Goal: Task Accomplishment & Management: Use online tool/utility

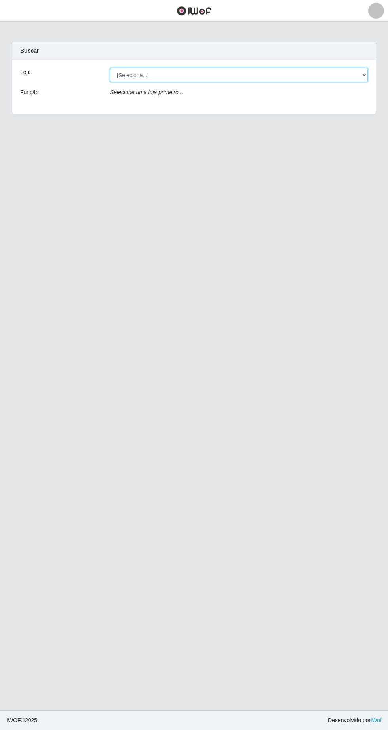
click at [365, 79] on select "[Selecione...] SuperFácil Atacado - [GEOGRAPHIC_DATA]" at bounding box center [239, 75] width 258 height 14
select select "503"
click at [110, 68] on select "[Selecione...] SuperFácil Atacado - [GEOGRAPHIC_DATA]" at bounding box center [239, 75] width 258 height 14
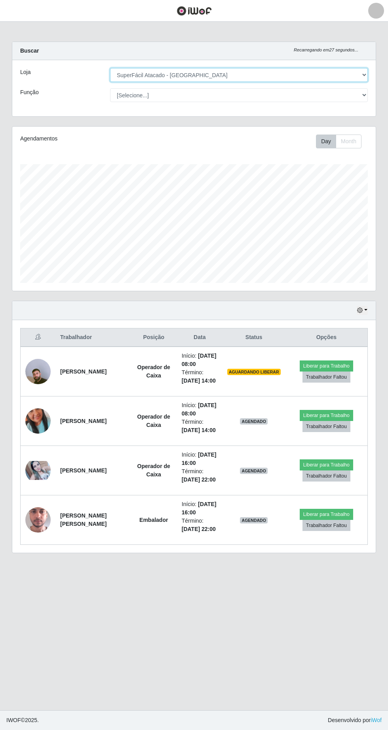
scroll to position [5, 0]
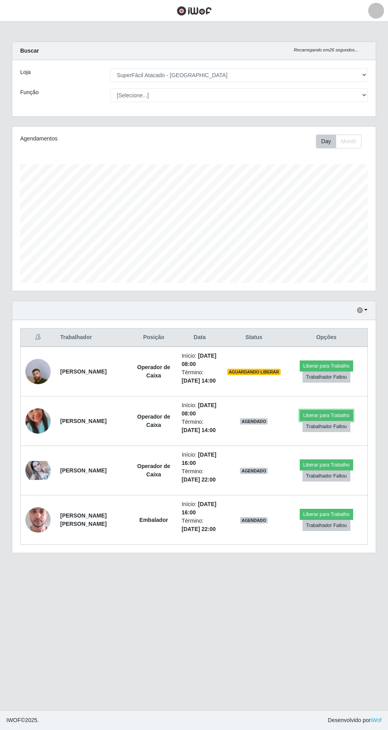
click at [348, 410] on button "Liberar para Trabalho" at bounding box center [326, 415] width 53 height 11
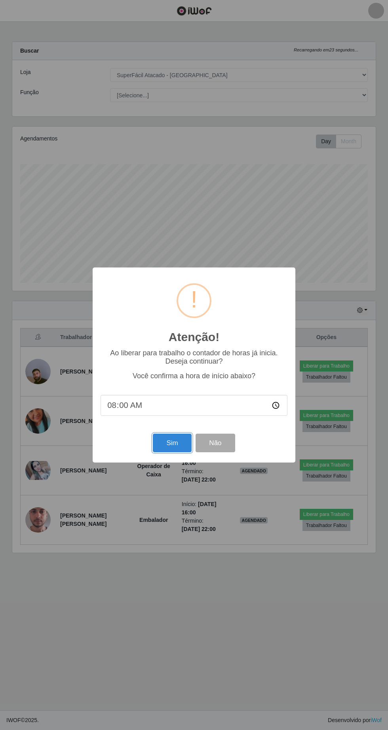
click at [177, 447] on button "Sim" at bounding box center [172, 443] width 38 height 19
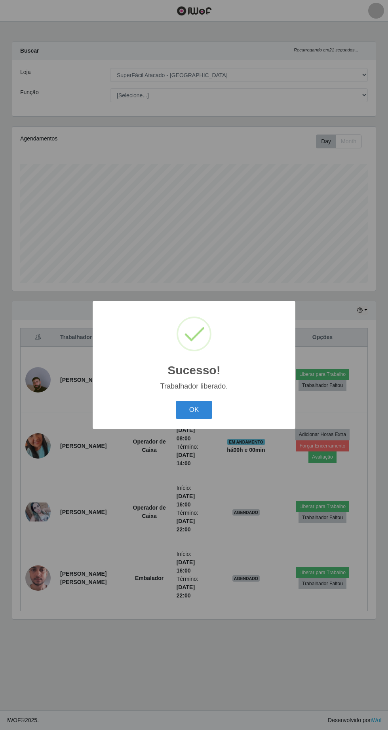
click at [202, 411] on button "OK" at bounding box center [194, 410] width 37 height 19
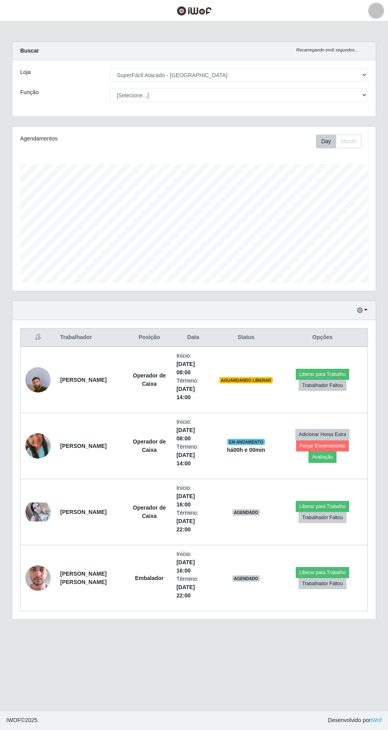
scroll to position [0, 0]
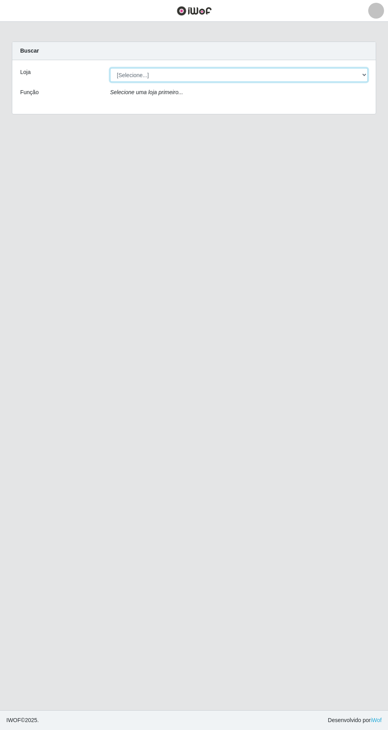
click at [356, 71] on select "[Selecione...] SuperFácil Atacado - Alto de São Manoel" at bounding box center [239, 75] width 258 height 14
select select "503"
click at [110, 68] on select "[Selecione...] SuperFácil Atacado - [GEOGRAPHIC_DATA]" at bounding box center [239, 75] width 258 height 14
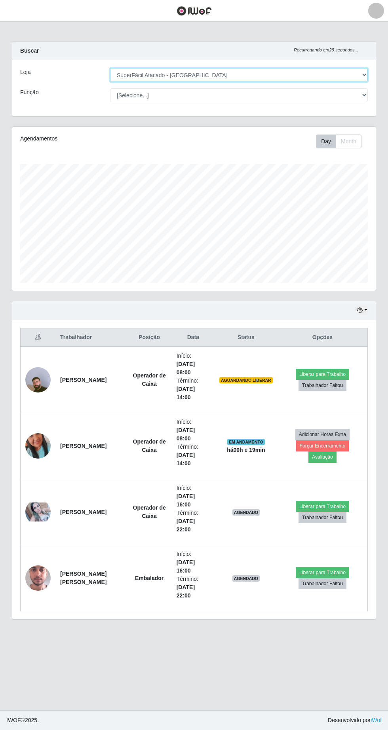
scroll to position [164, 363]
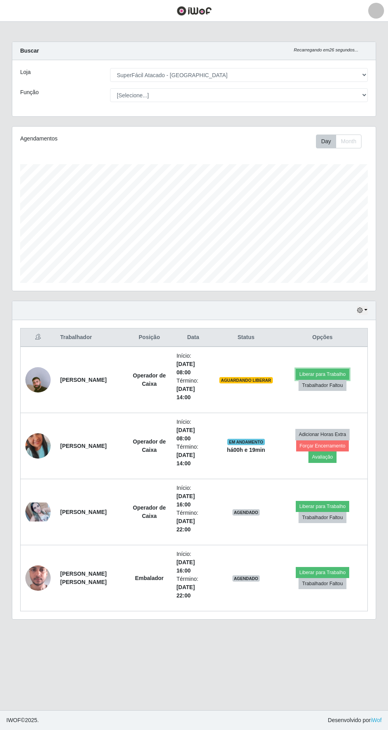
click at [328, 373] on button "Liberar para Trabalho" at bounding box center [322, 374] width 53 height 11
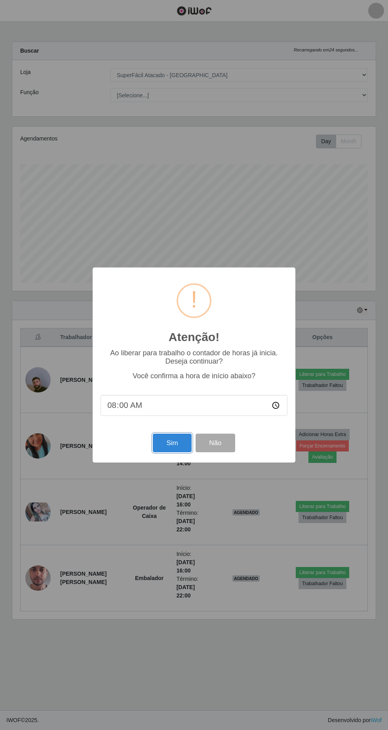
click at [167, 442] on button "Sim" at bounding box center [172, 443] width 38 height 19
